Goal: Information Seeking & Learning: Understand process/instructions

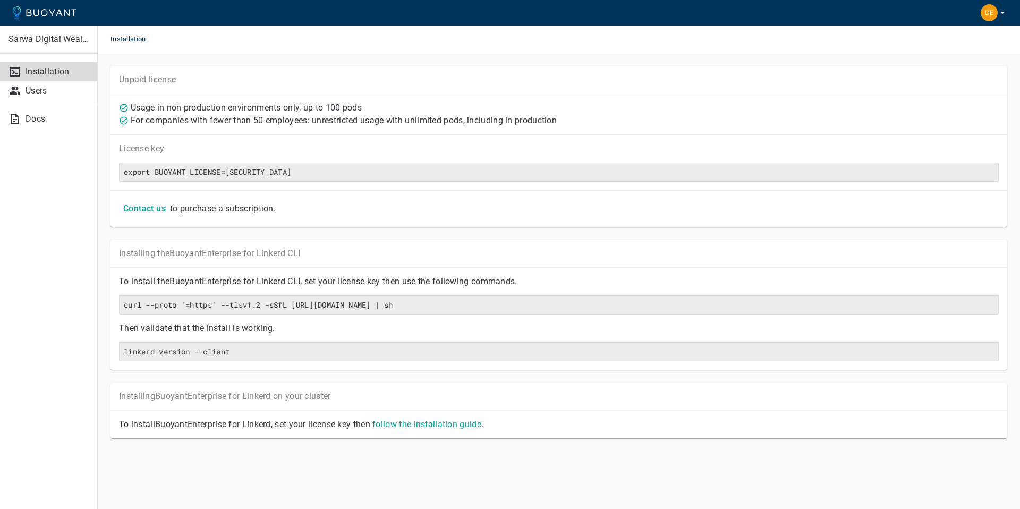
click at [1000, 12] on icon "button" at bounding box center [1002, 13] width 10 height 10
click at [723, 57] on div at bounding box center [510, 254] width 1020 height 509
click at [42, 95] on p "Users" at bounding box center [56, 90] width 63 height 11
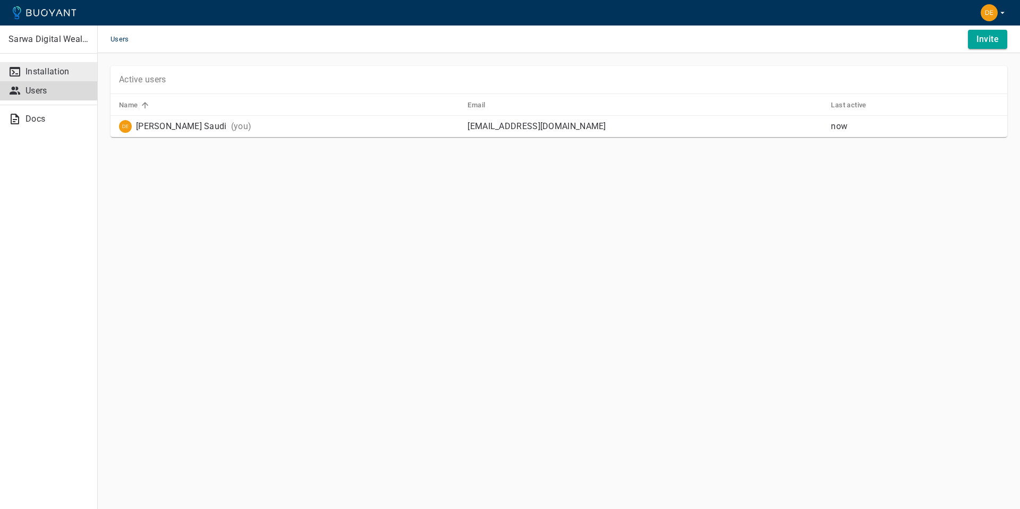
click at [32, 72] on p "Installation" at bounding box center [56, 71] width 63 height 11
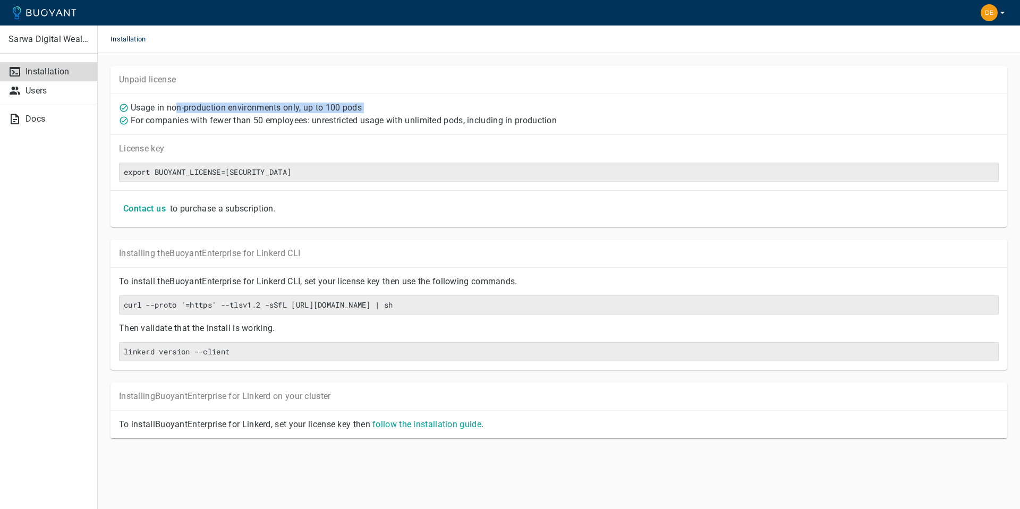
drag, startPoint x: 177, startPoint y: 109, endPoint x: 400, endPoint y: 111, distance: 223.0
click at [400, 111] on div "Usage in non-production environments only, up to 100 pods For companies with fe…" at bounding box center [558, 112] width 882 height 25
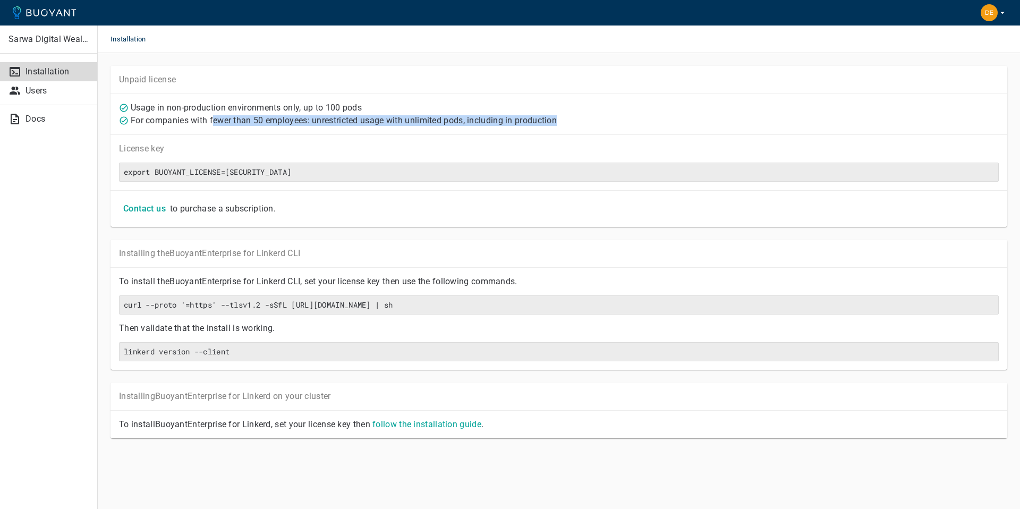
drag, startPoint x: 212, startPoint y: 122, endPoint x: 585, endPoint y: 117, distance: 372.8
click at [585, 117] on div "For companies with fewer than 50 employees: unrestricted usage with unlimited p…" at bounding box center [557, 118] width 884 height 15
click at [686, 88] on div "Unpaid license" at bounding box center [558, 80] width 896 height 28
